Goal: Book appointment/travel/reservation

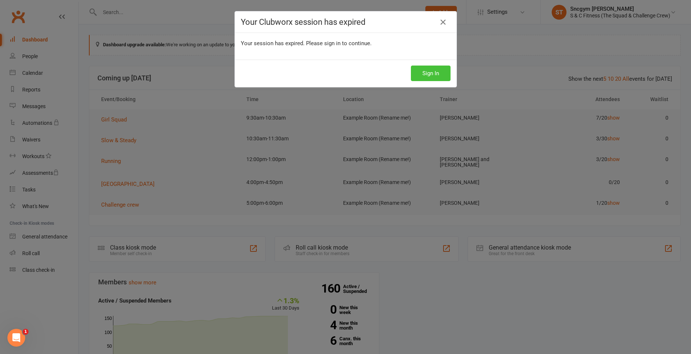
click at [428, 75] on button "Sign In" at bounding box center [431, 74] width 40 height 16
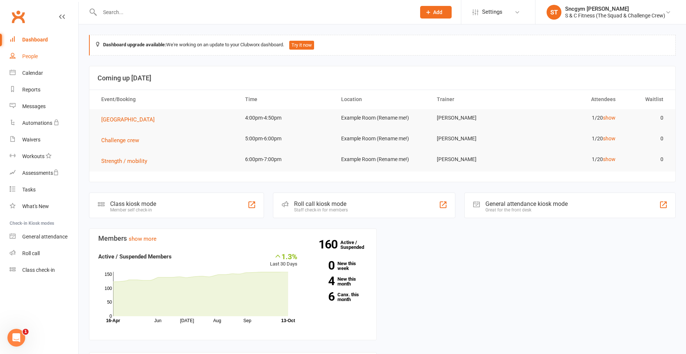
click at [29, 53] on div "People" at bounding box center [30, 56] width 16 height 6
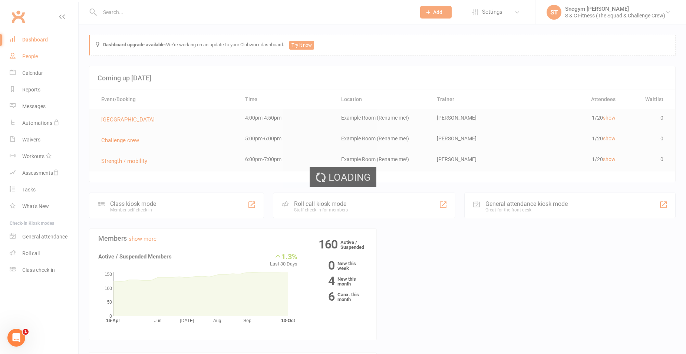
select select "100"
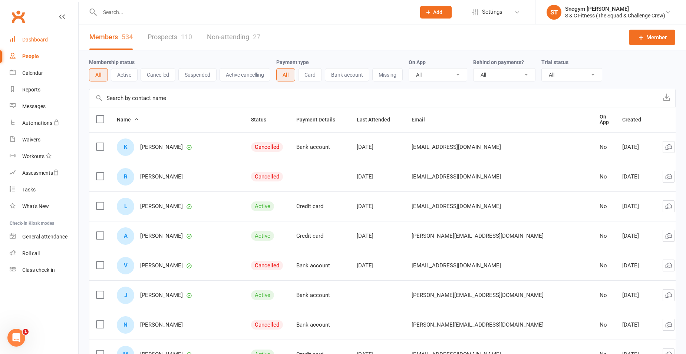
click at [32, 41] on div "Dashboard" at bounding box center [35, 40] width 26 height 6
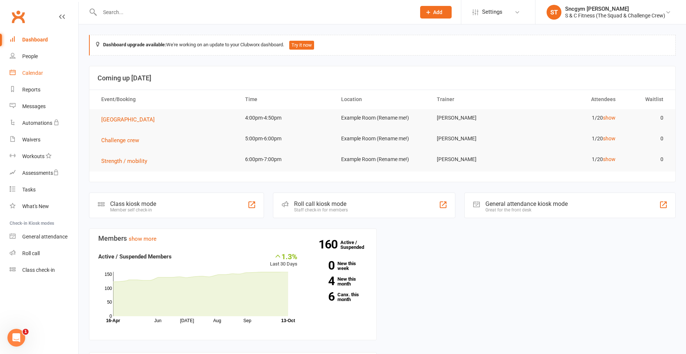
click at [46, 70] on link "Calendar" at bounding box center [44, 73] width 69 height 17
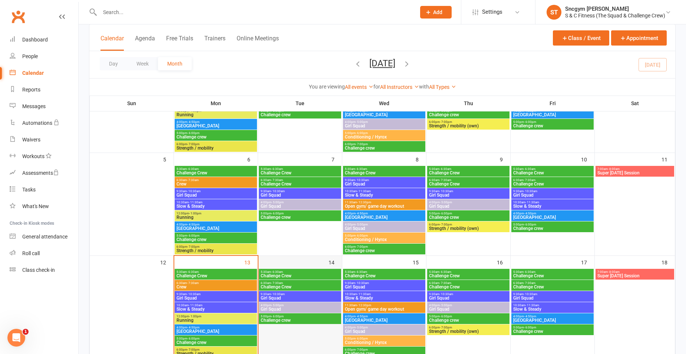
scroll to position [74, 0]
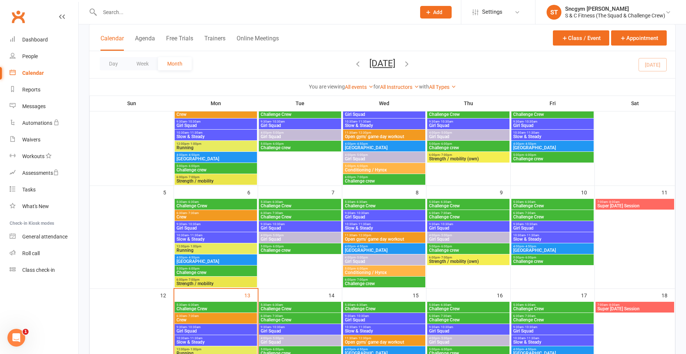
click at [447, 216] on span "Challenge Crew" at bounding box center [467, 217] width 79 height 4
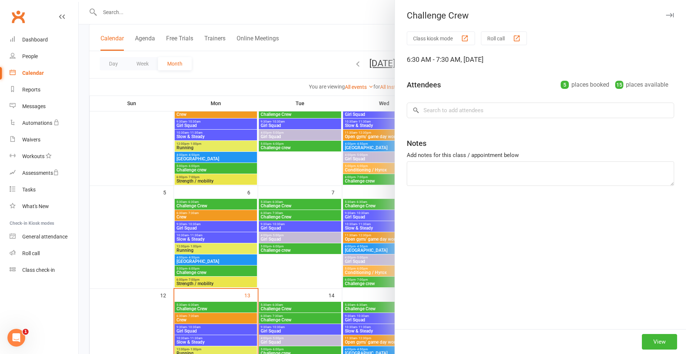
click at [315, 71] on div at bounding box center [382, 177] width 607 height 354
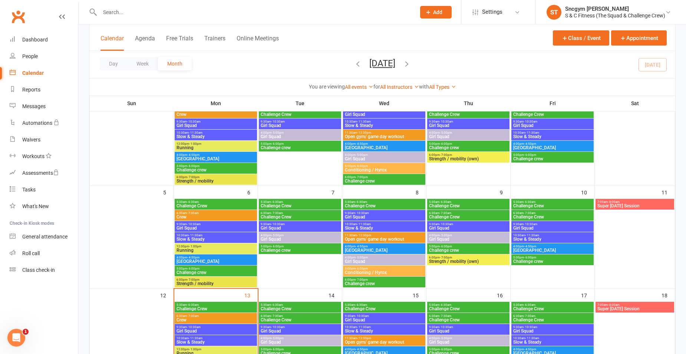
click at [464, 214] on span "6:30am - 7:30am" at bounding box center [467, 213] width 79 height 3
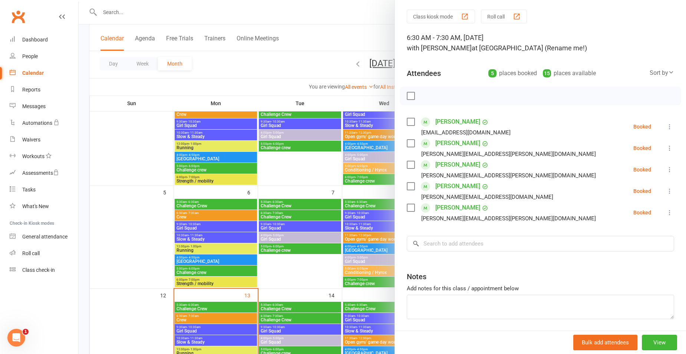
scroll to position [10, 0]
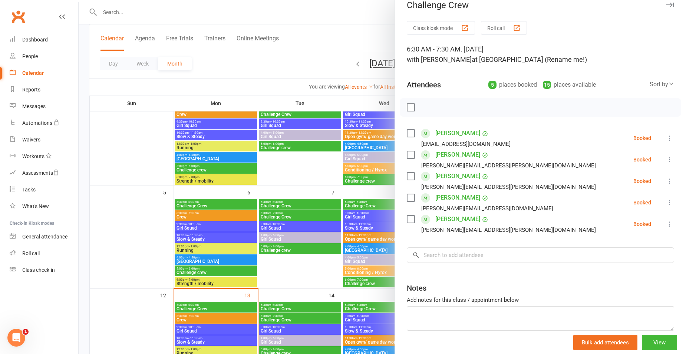
click at [242, 73] on div at bounding box center [382, 177] width 607 height 354
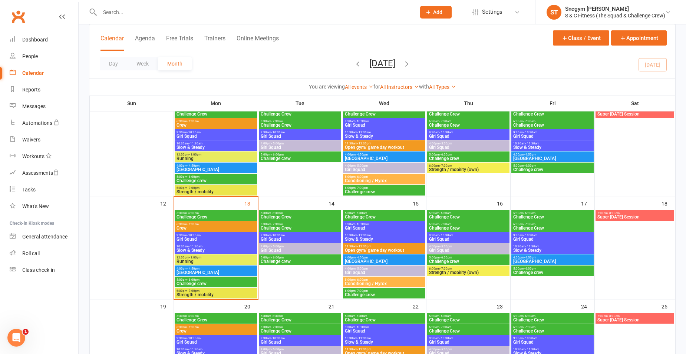
scroll to position [185, 0]
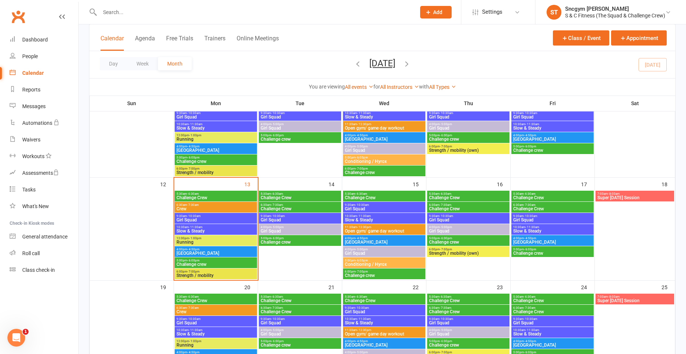
click at [202, 229] on span "Slow & Steady" at bounding box center [215, 231] width 79 height 4
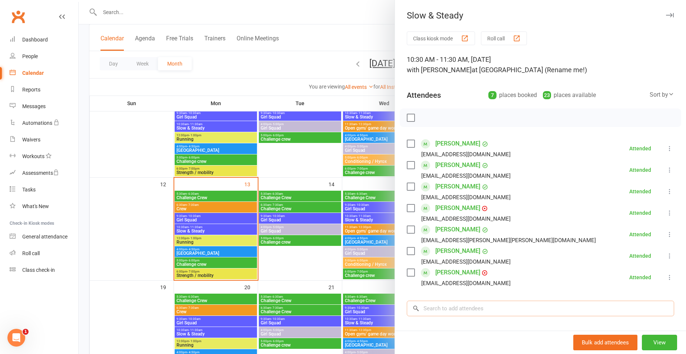
click at [469, 306] on input "search" at bounding box center [540, 309] width 267 height 16
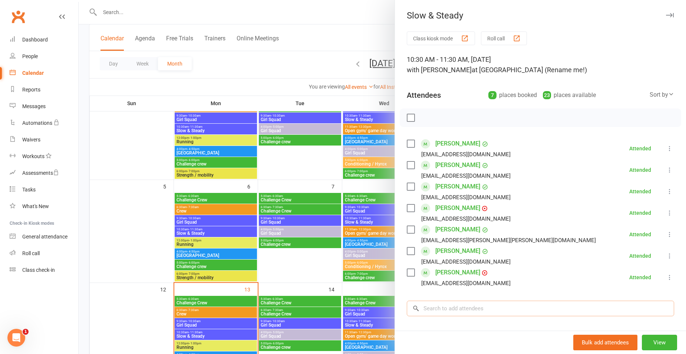
scroll to position [37, 0]
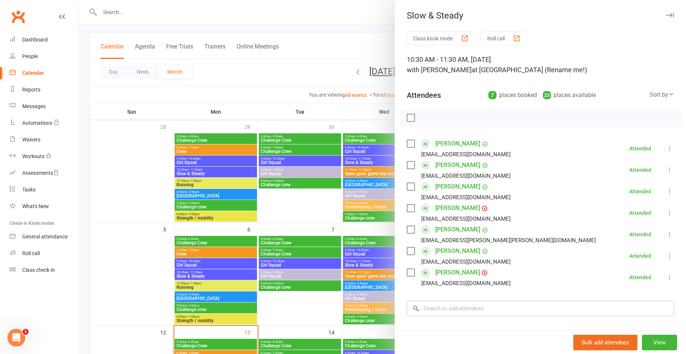
click at [437, 312] on input "search" at bounding box center [540, 309] width 267 height 16
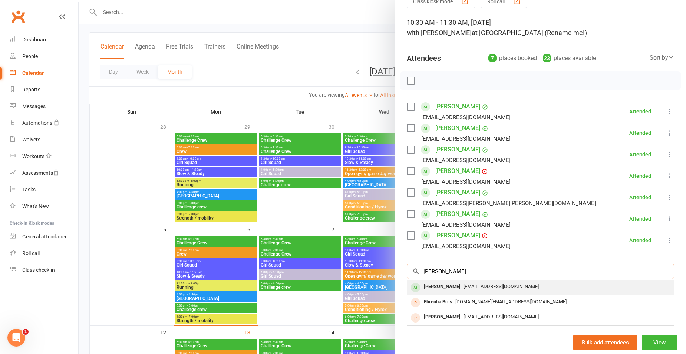
type input "brigid"
click at [450, 286] on div "Brigid Cooper" at bounding box center [442, 287] width 43 height 11
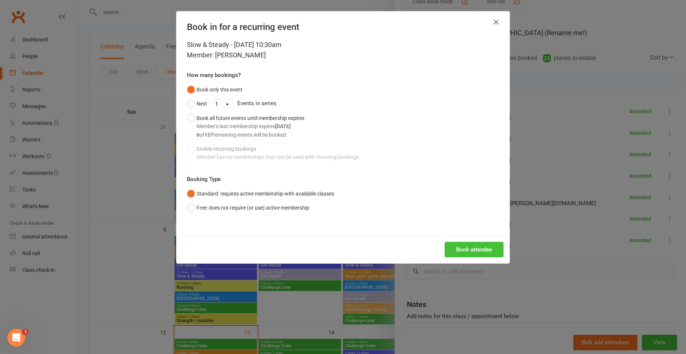
click at [460, 248] on button "Book attendee" at bounding box center [473, 250] width 59 height 16
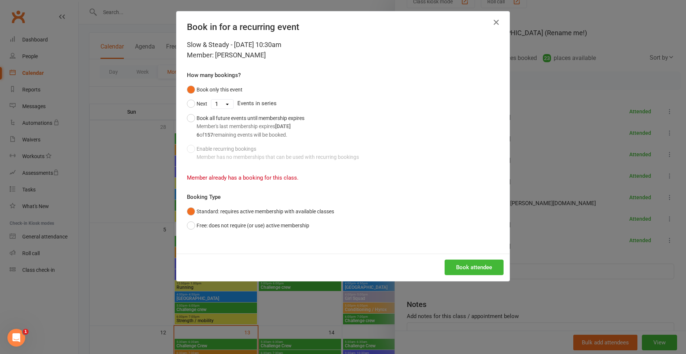
click at [494, 24] on icon "button" at bounding box center [496, 22] width 9 height 9
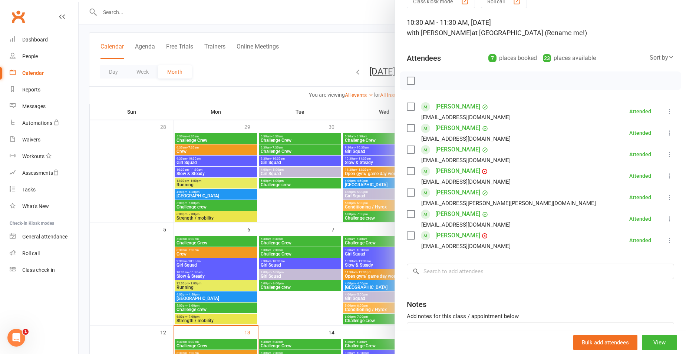
click at [351, 52] on div at bounding box center [382, 177] width 607 height 354
